Goal: Entertainment & Leisure: Browse casually

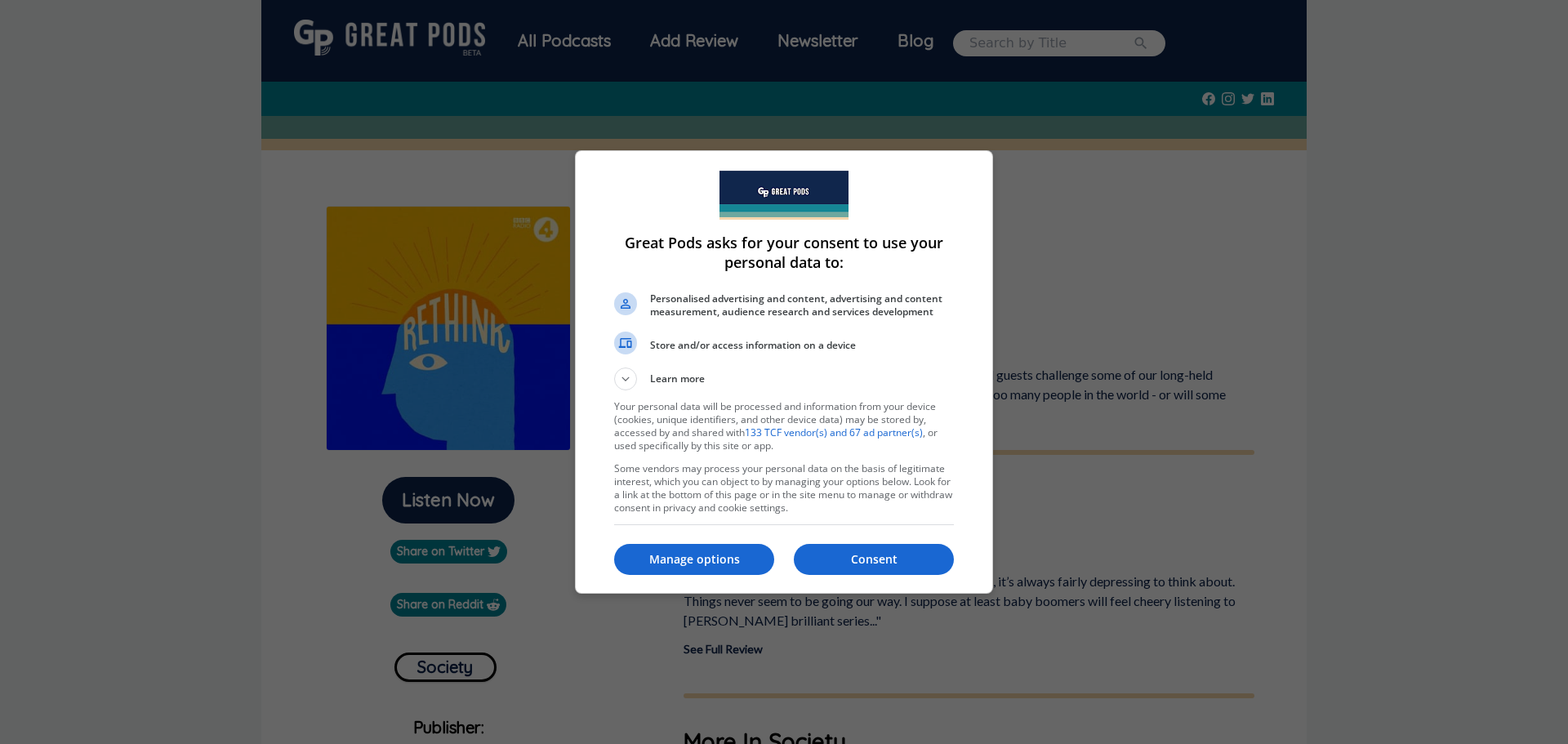
click at [726, 577] on div "Consent Manage options" at bounding box center [784, 559] width 340 height 55
click at [726, 551] on p "Manage options" at bounding box center [694, 559] width 160 height 16
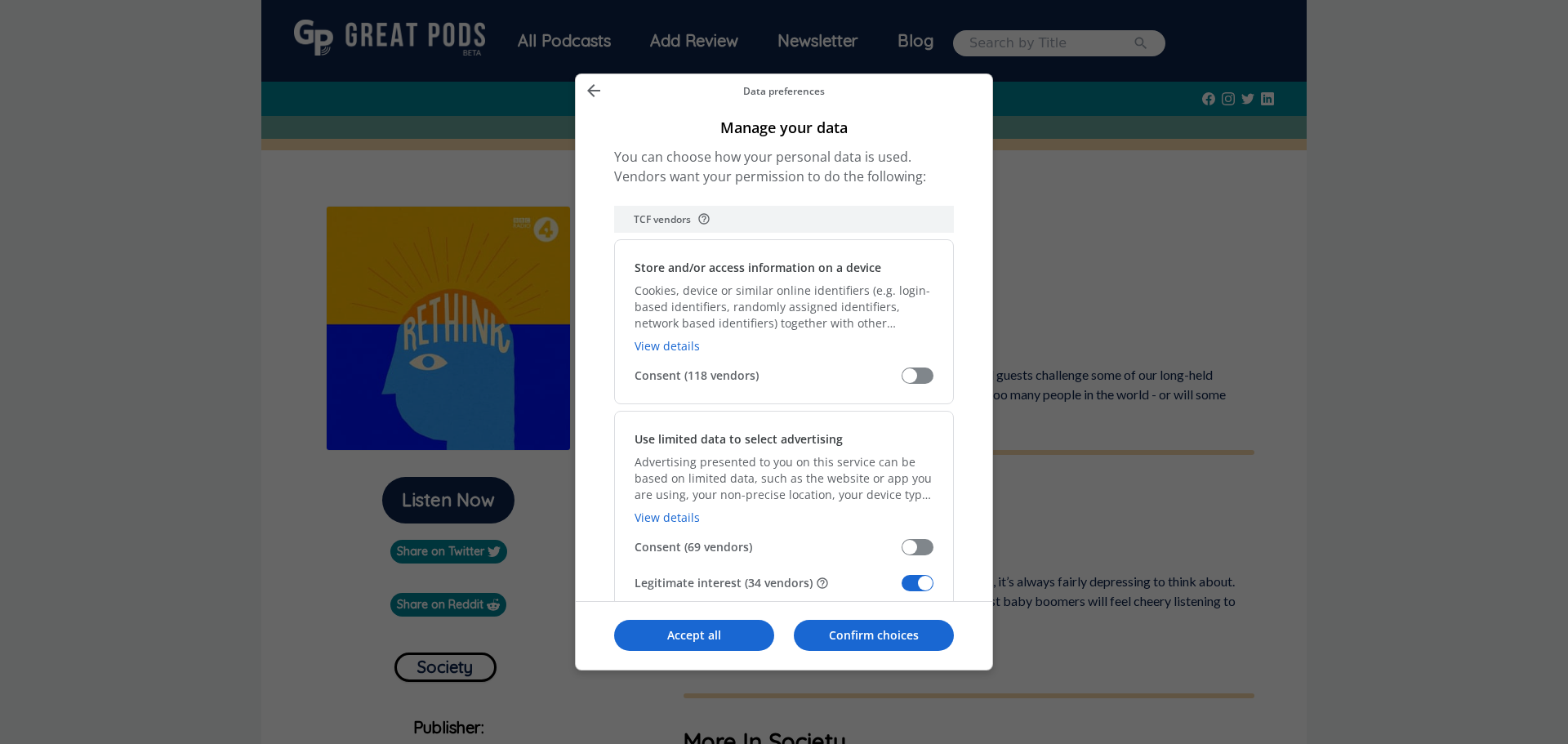
click at [922, 581] on span "Manage your data" at bounding box center [918, 583] width 32 height 16
click at [902, 588] on input "Legitimate interest (34 vendors)" at bounding box center [902, 588] width 0 height 0
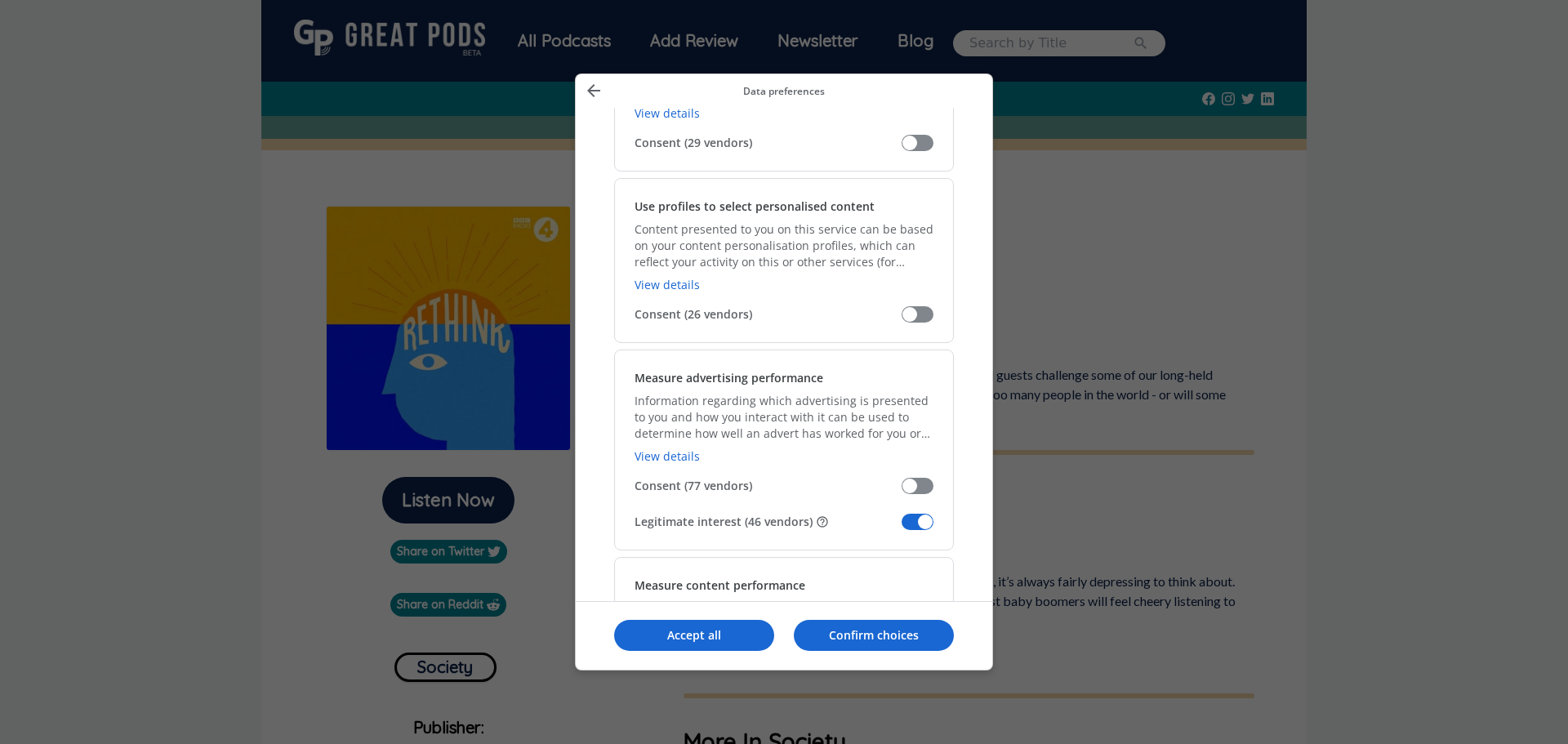
scroll to position [980, 0]
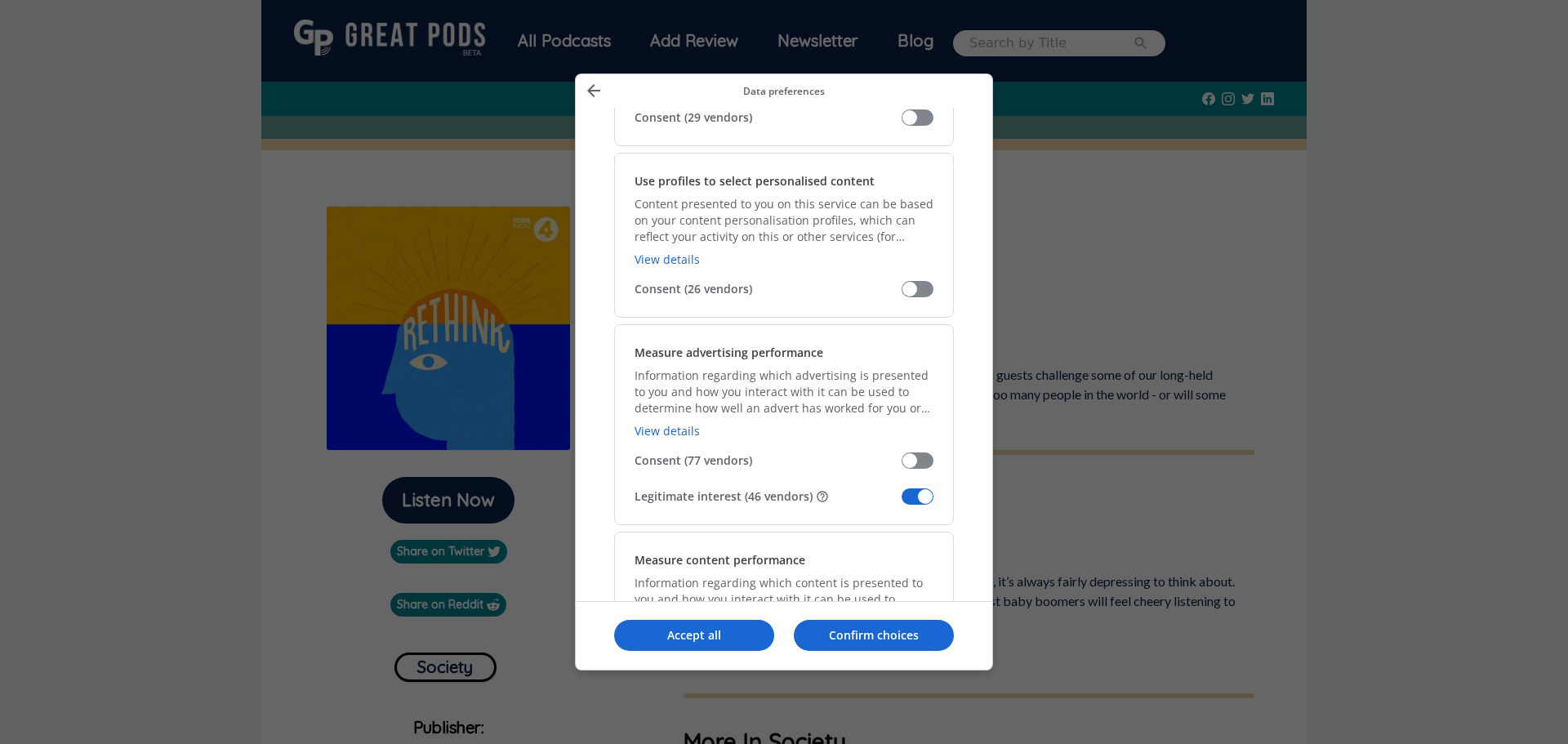
click at [924, 493] on span "Manage your data" at bounding box center [918, 496] width 32 height 16
click at [902, 502] on input "Legitimate interest (46 vendors)" at bounding box center [902, 502] width 0 height 0
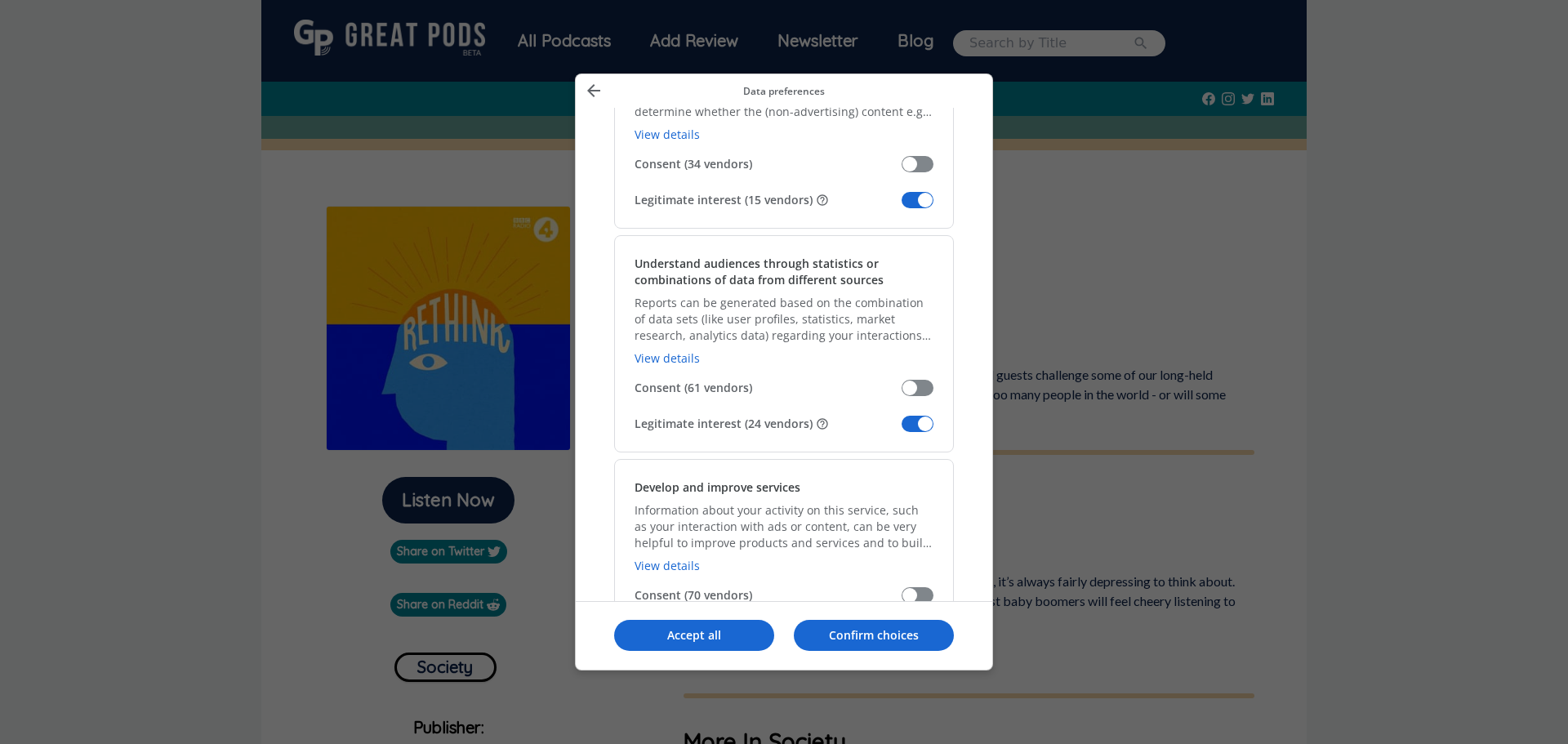
scroll to position [1552, 0]
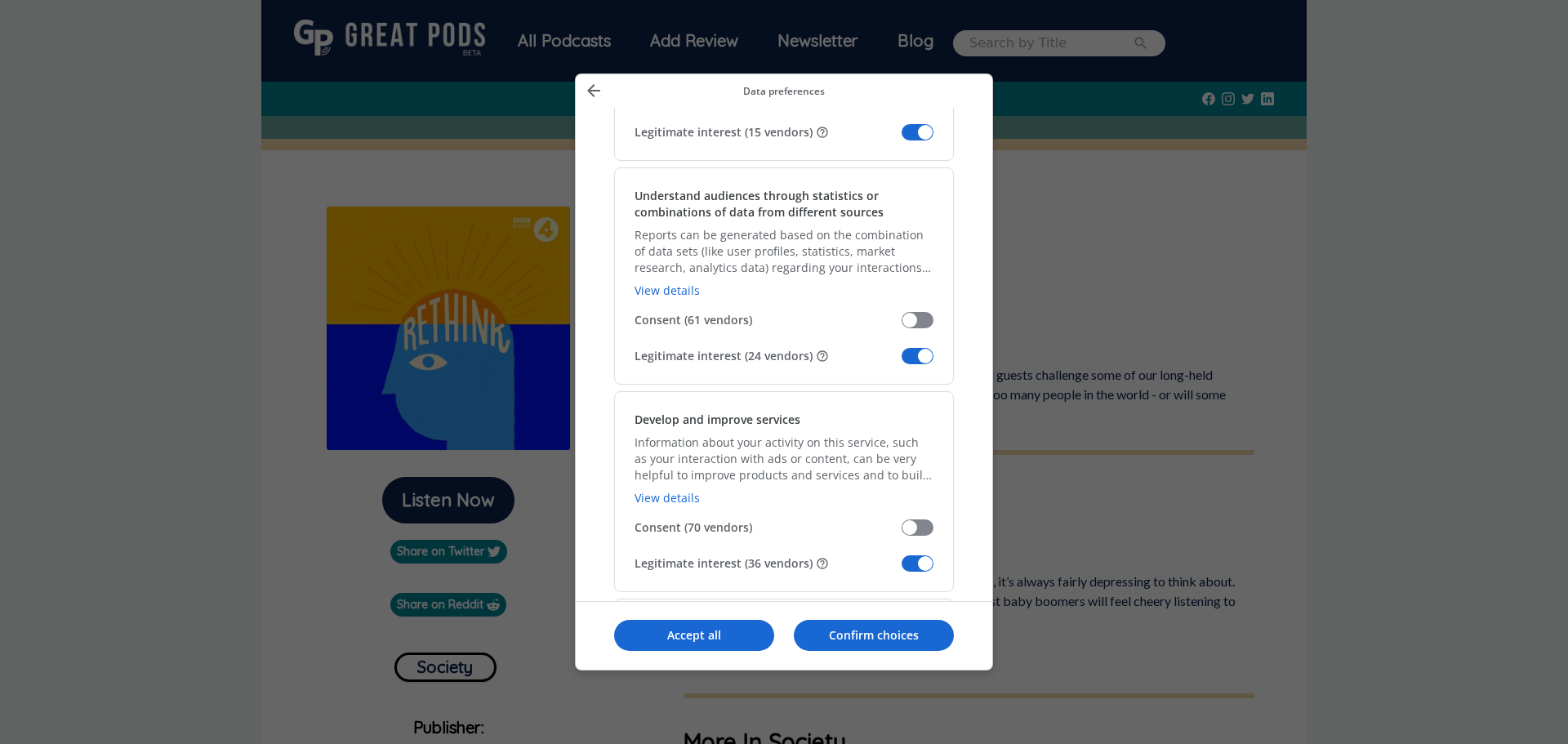
click at [926, 135] on span "Manage your data" at bounding box center [918, 132] width 32 height 16
click at [902, 138] on input "Legitimate interest (15 vendors)" at bounding box center [902, 138] width 0 height 0
click at [923, 350] on span "Manage your data" at bounding box center [918, 356] width 32 height 16
click at [902, 362] on input "Legitimate interest (24 vendors)" at bounding box center [902, 362] width 0 height 0
click at [928, 565] on span "Manage your data" at bounding box center [918, 564] width 32 height 16
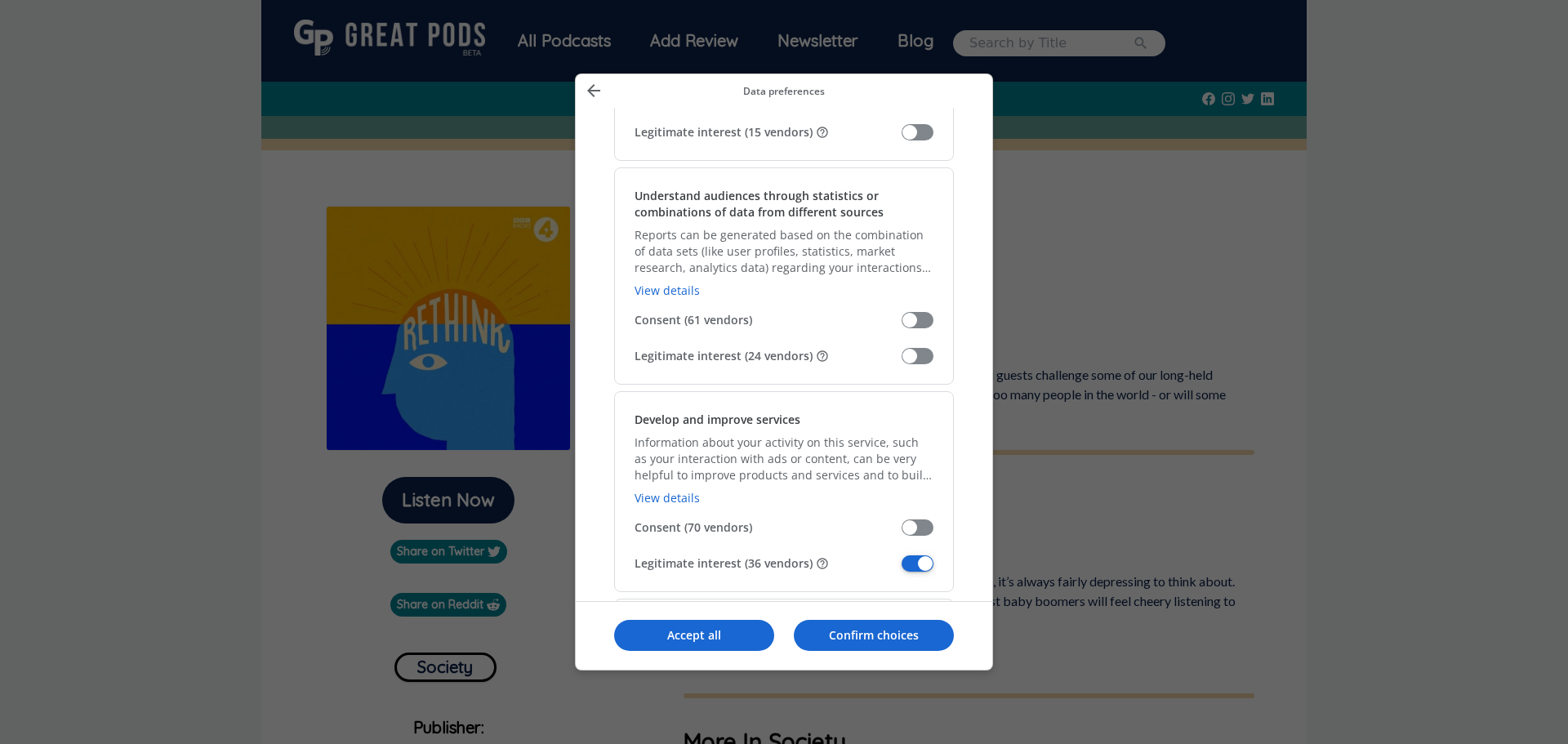
click at [902, 569] on input "Legitimate interest (36 vendors)" at bounding box center [902, 569] width 0 height 0
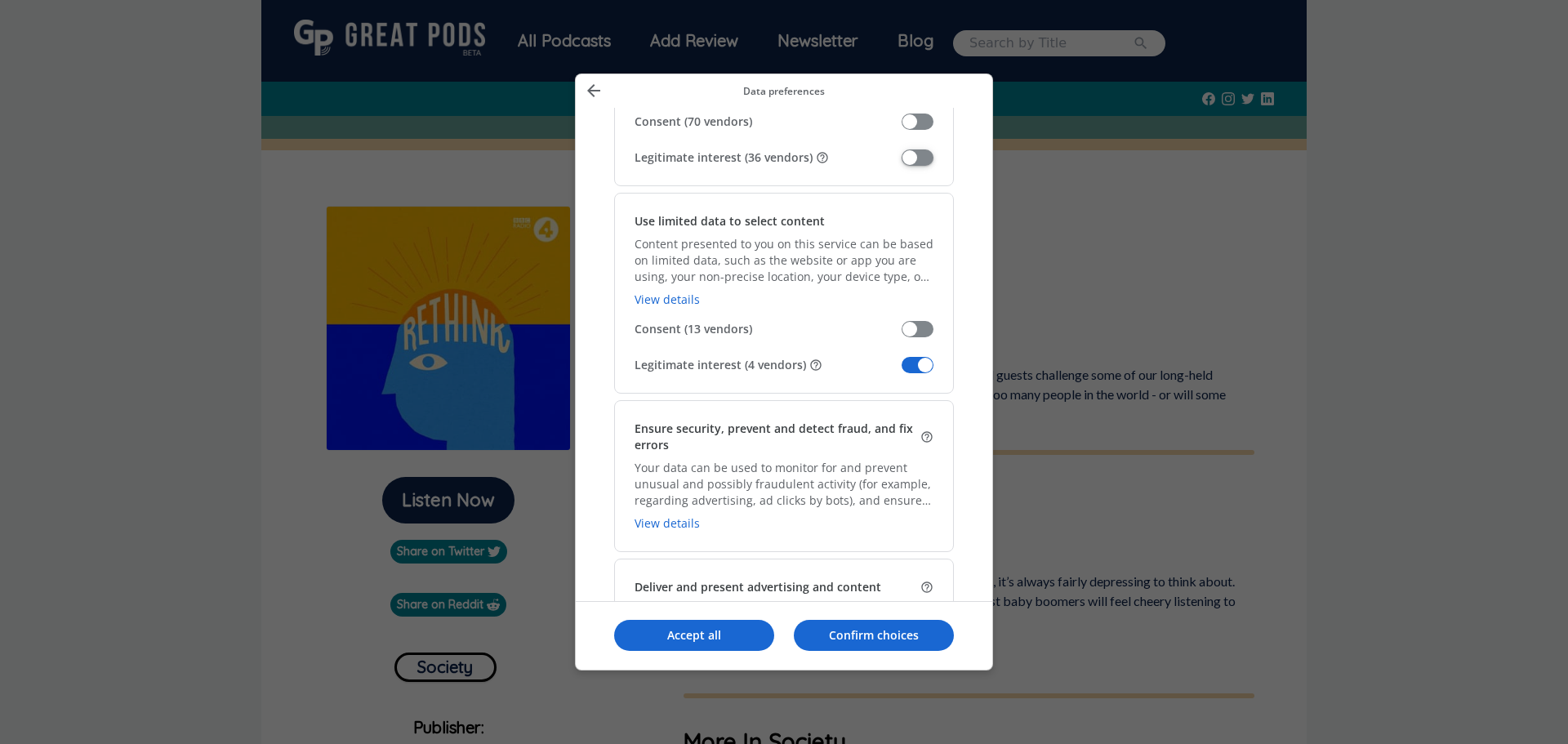
scroll to position [1960, 0]
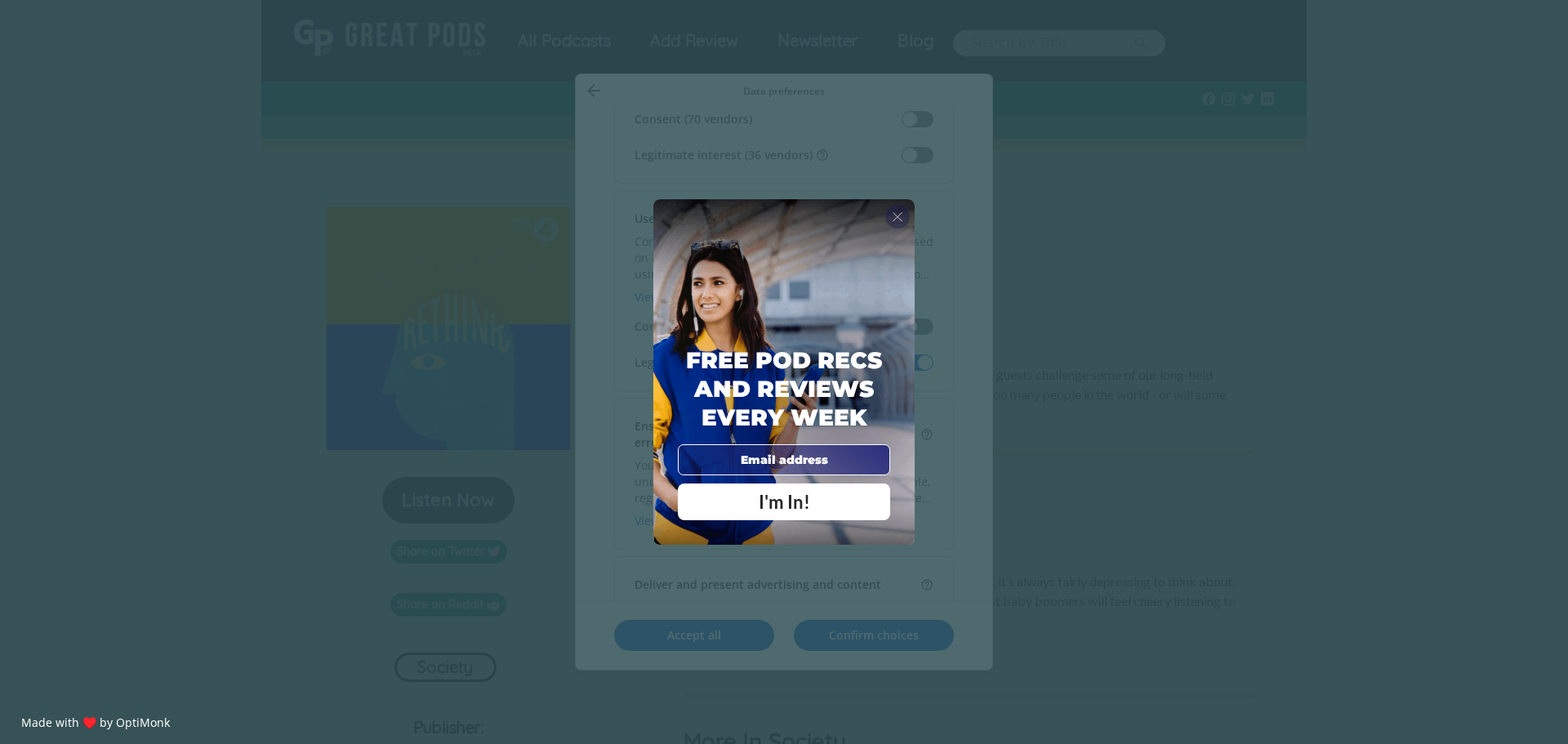
click at [895, 216] on span "X" at bounding box center [897, 216] width 12 height 16
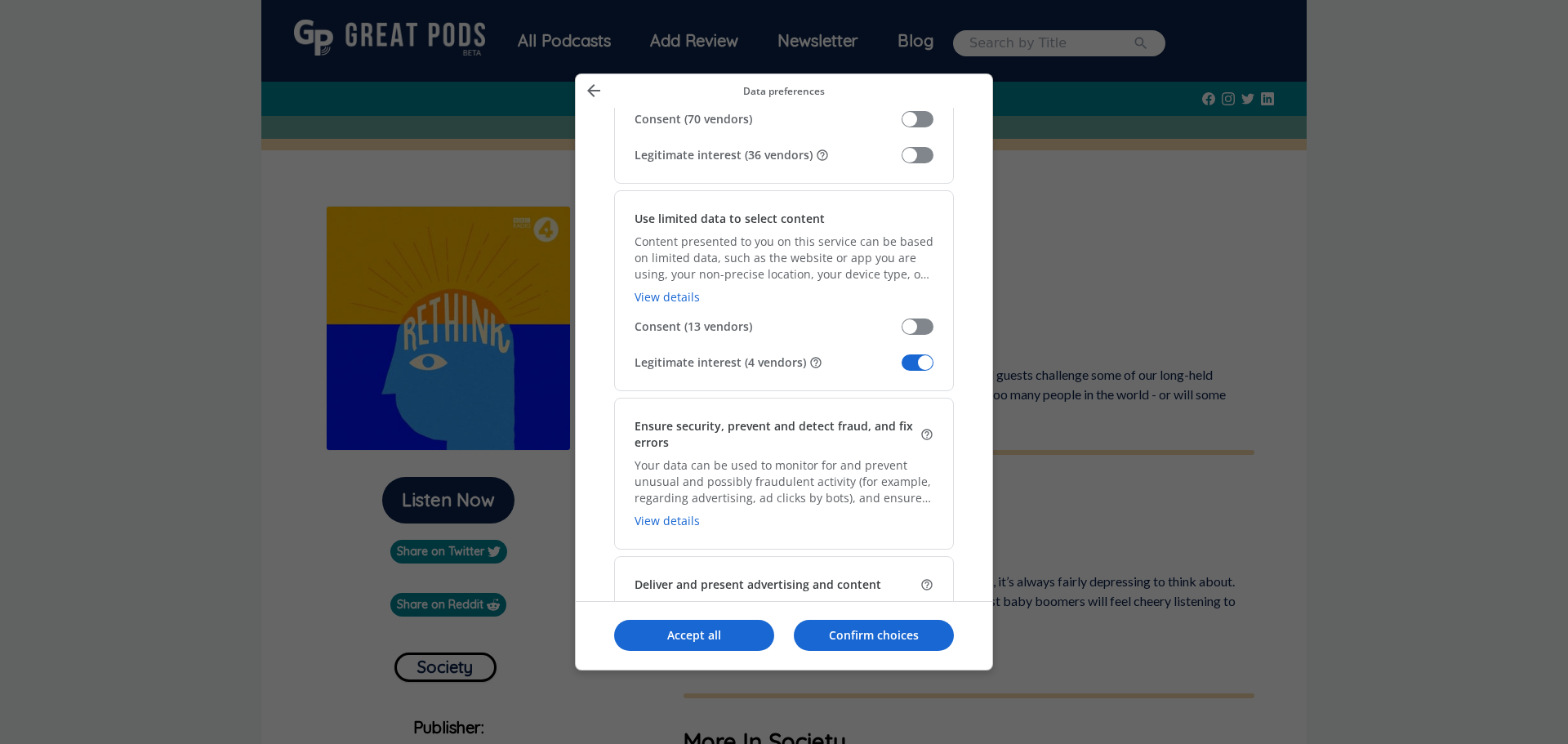
click at [924, 364] on span "Manage your data" at bounding box center [918, 363] width 32 height 16
click at [902, 368] on input "Legitimate interest (4 vendors)" at bounding box center [902, 368] width 0 height 0
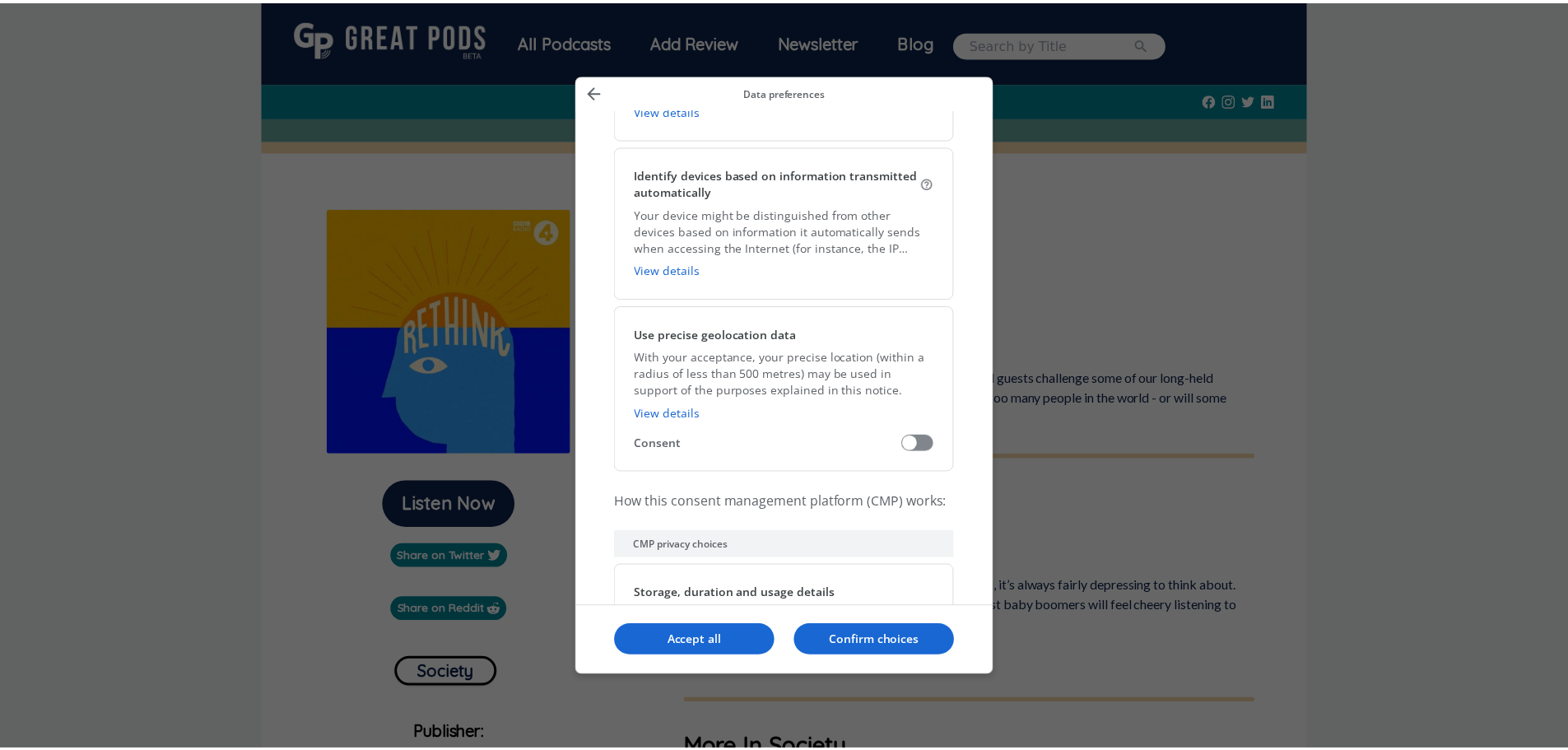
scroll to position [3352, 0]
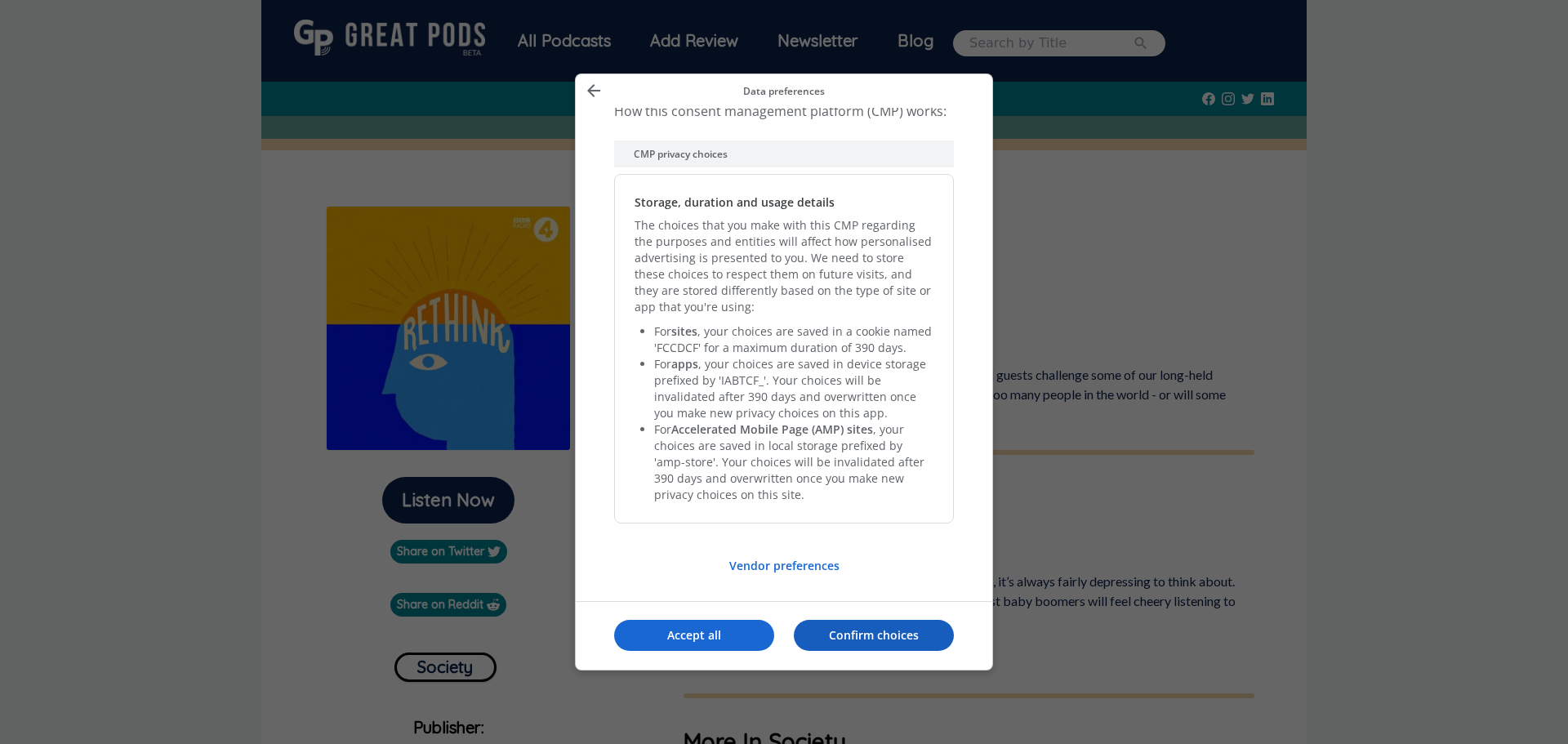
click at [870, 633] on p "Confirm choices" at bounding box center [873, 635] width 160 height 16
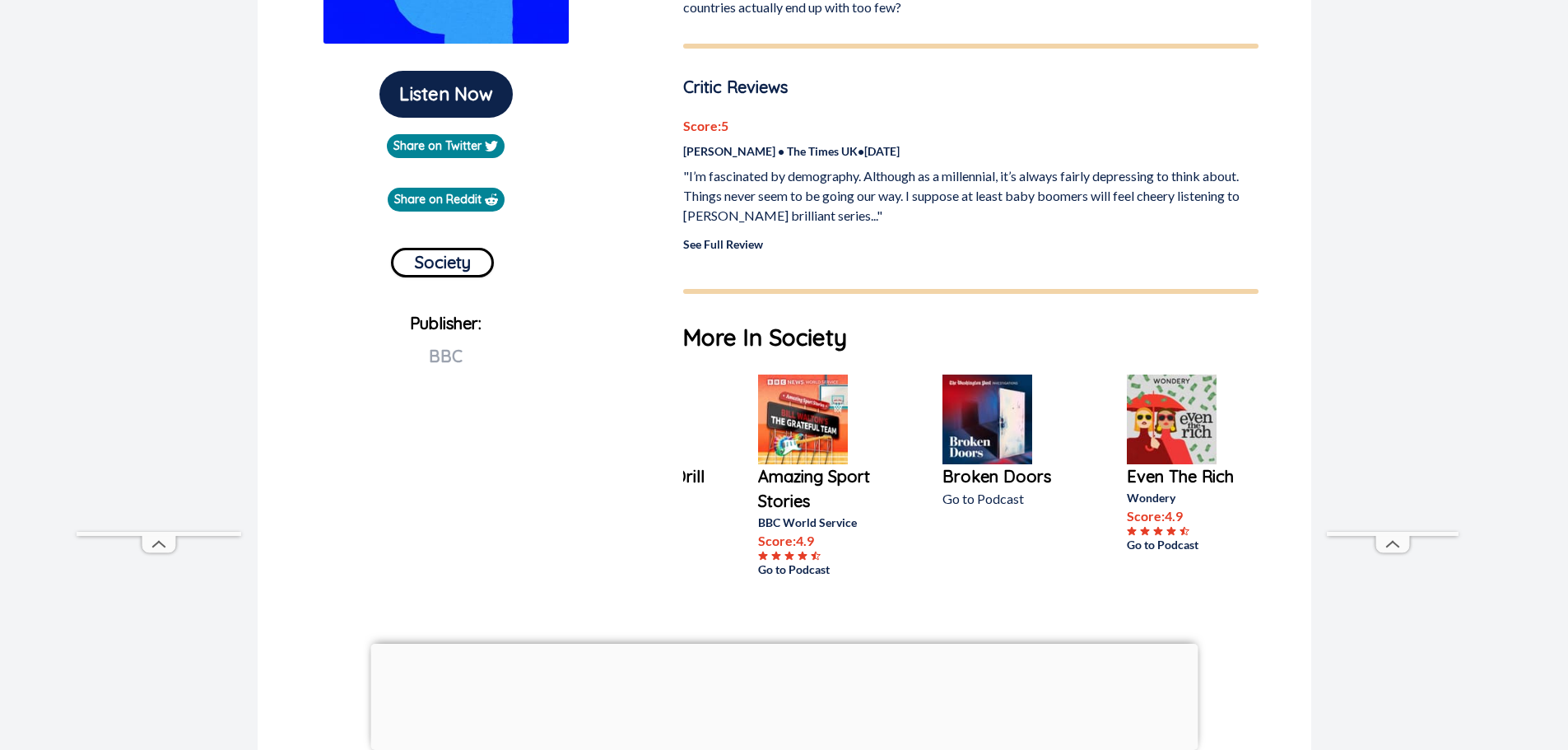
scroll to position [0, 0]
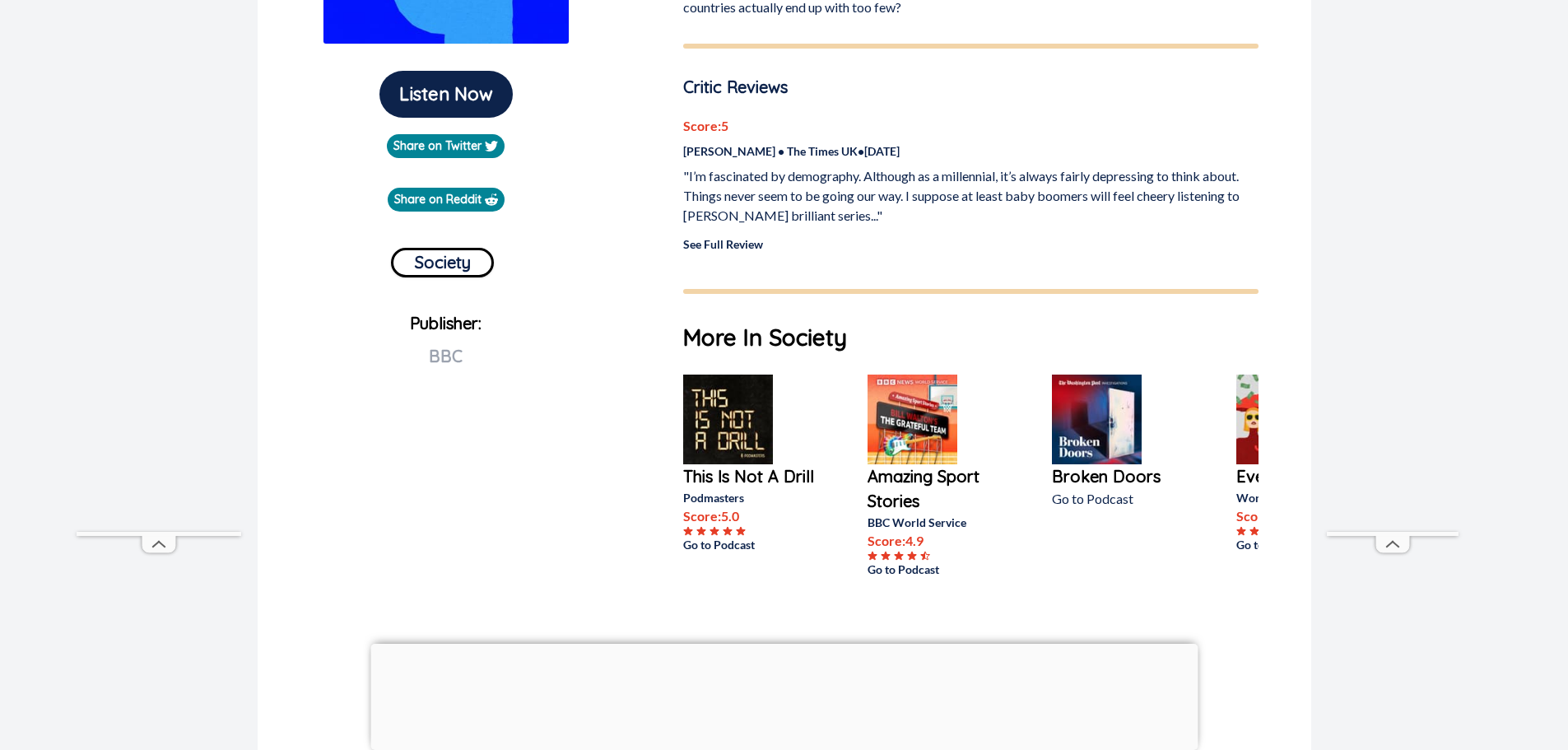
click at [781, 486] on p "This Is Not A Drill" at bounding box center [749, 477] width 132 height 25
